Goal: Transaction & Acquisition: Purchase product/service

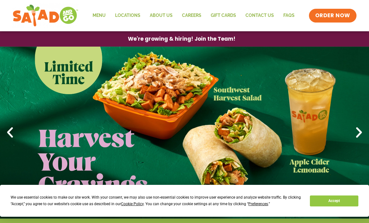
click at [100, 17] on link "Menu" at bounding box center [99, 15] width 23 height 14
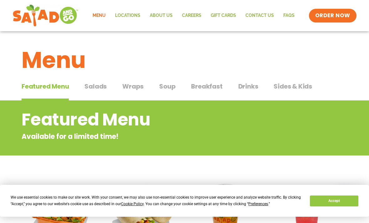
click at [93, 85] on span "Salads" at bounding box center [95, 86] width 22 height 9
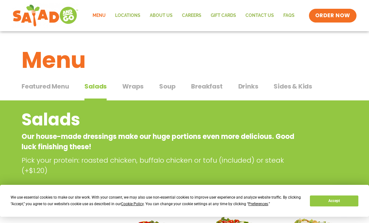
click at [160, 84] on span "Soup" at bounding box center [167, 86] width 16 height 9
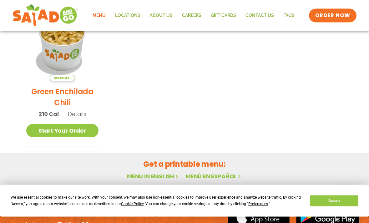
scroll to position [170, 0]
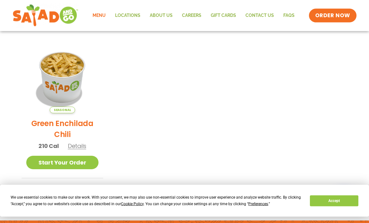
click at [76, 147] on span "Details" at bounding box center [77, 146] width 18 height 8
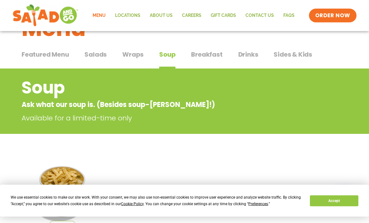
scroll to position [0, 0]
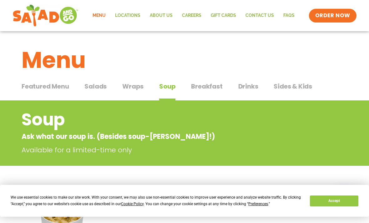
click at [95, 86] on span "Salads" at bounding box center [95, 86] width 22 height 9
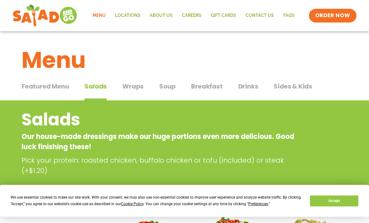
click at [203, 87] on span "Breakfast" at bounding box center [206, 86] width 31 height 9
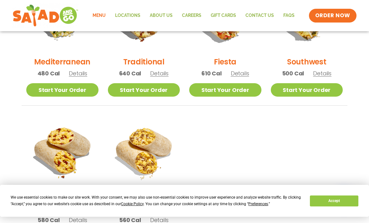
scroll to position [223, 0]
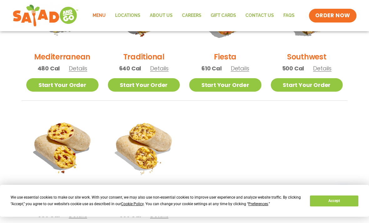
click at [81, 68] on span "Details" at bounding box center [78, 68] width 18 height 8
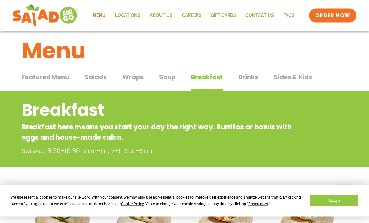
scroll to position [0, 0]
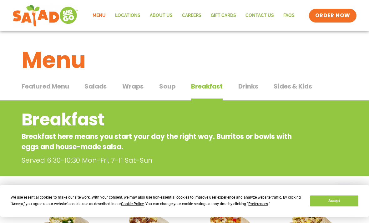
click at [92, 86] on span "Salads" at bounding box center [95, 86] width 22 height 9
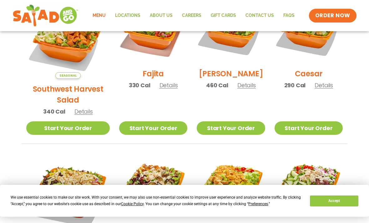
scroll to position [215, 0]
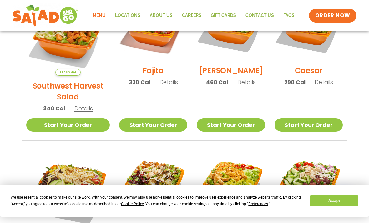
click at [74, 104] on span "Details" at bounding box center [83, 108] width 18 height 8
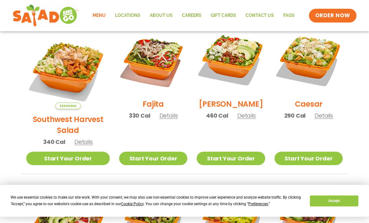
scroll to position [179, 0]
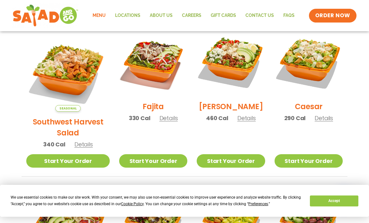
click at [153, 116] on div "Fajita 330 Cal Details" at bounding box center [153, 78] width 68 height 100
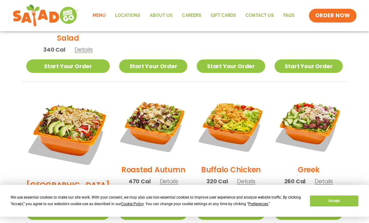
scroll to position [275, 0]
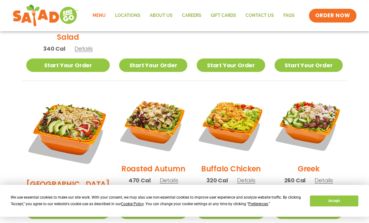
click at [324, 176] on span "Details" at bounding box center [323, 180] width 18 height 8
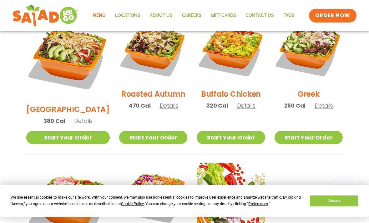
scroll to position [350, 0]
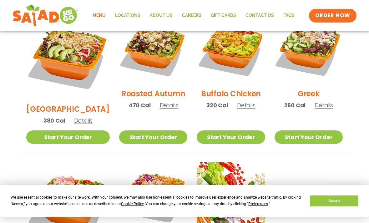
click at [313, 130] on link "Start Your Order" at bounding box center [308, 136] width 68 height 13
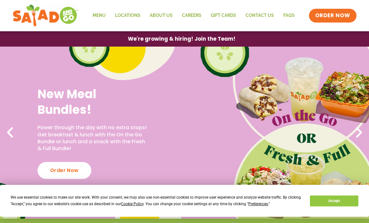
click at [108, 18] on link "Menu" at bounding box center [99, 15] width 23 height 14
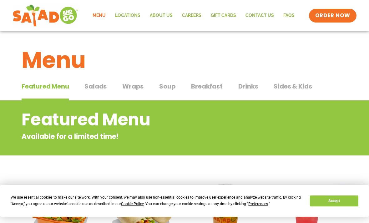
click at [102, 83] on span "Salads" at bounding box center [95, 86] width 22 height 9
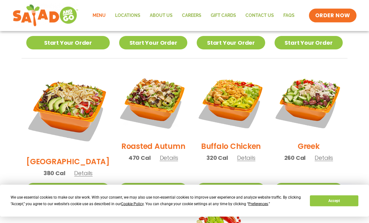
scroll to position [298, 0]
click at [327, 154] on span "Details" at bounding box center [323, 158] width 18 height 8
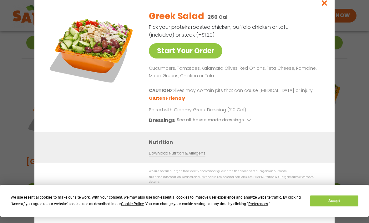
click at [322, 149] on div "Nutrition Download Nutrition & Allergens" at bounding box center [184, 147] width 300 height 31
click at [204, 58] on link "Start Your Order" at bounding box center [185, 50] width 73 height 15
